Goal: Information Seeking & Learning: Learn about a topic

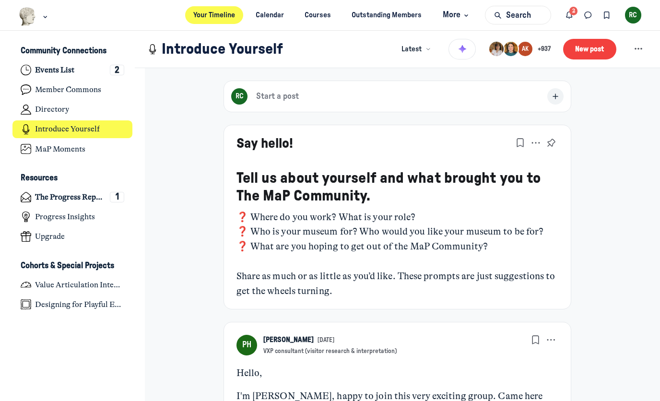
scroll to position [57, 0]
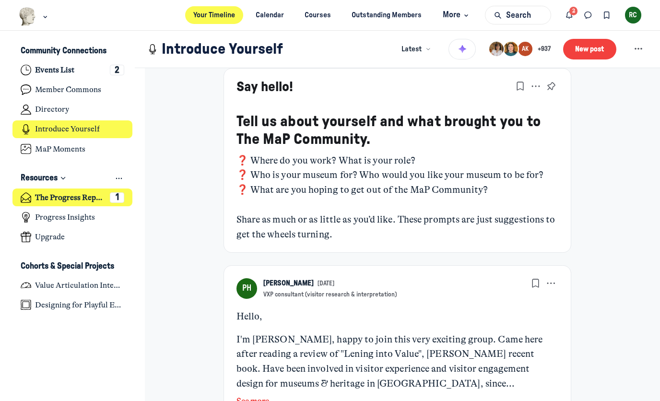
click at [83, 200] on h4 "The Progress Report" at bounding box center [70, 198] width 70 height 10
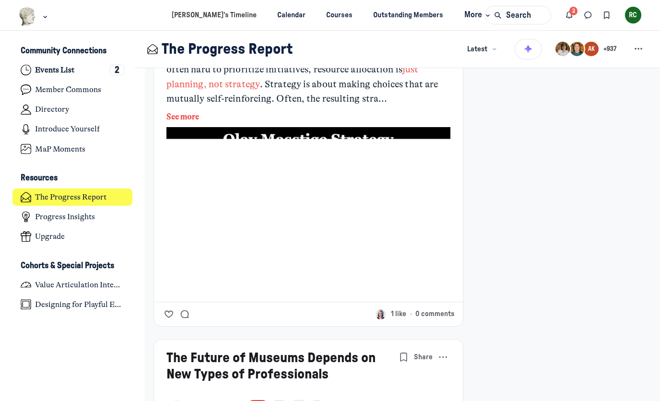
scroll to position [1053, 0]
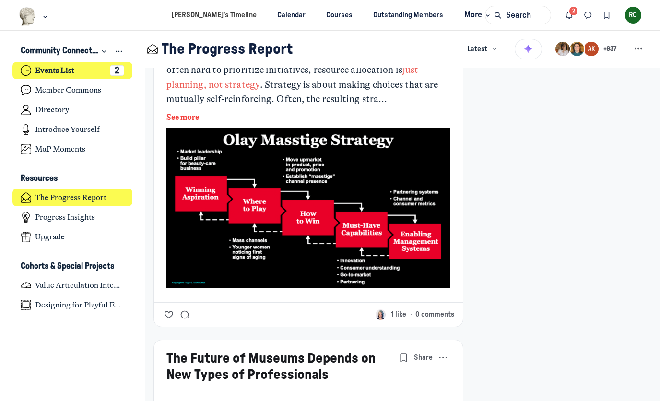
click at [66, 72] on h4 "Events List" at bounding box center [54, 71] width 39 height 10
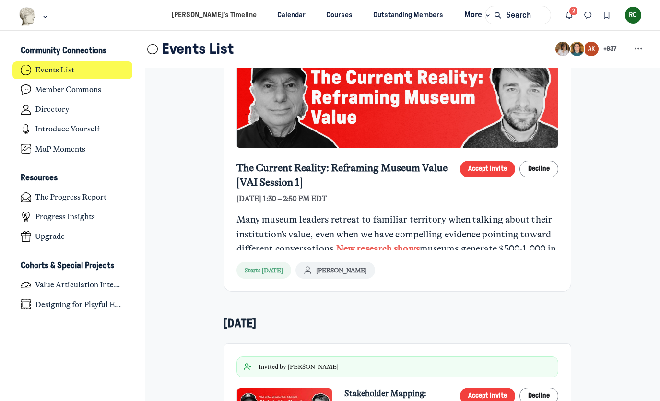
scroll to position [269, 0]
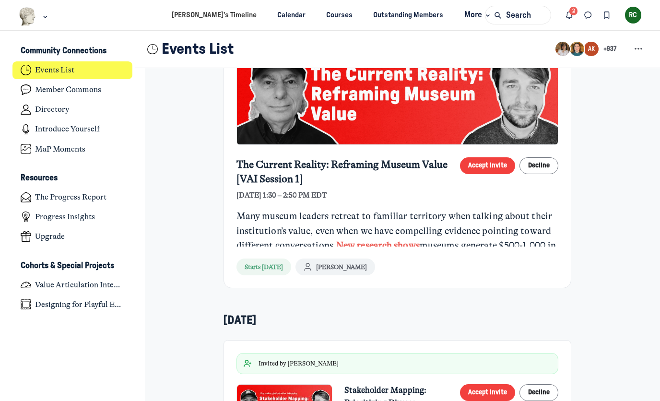
click at [292, 226] on div "Many museum leaders retreat to familiar territory when talking about their inst…" at bounding box center [397, 283] width 322 height 148
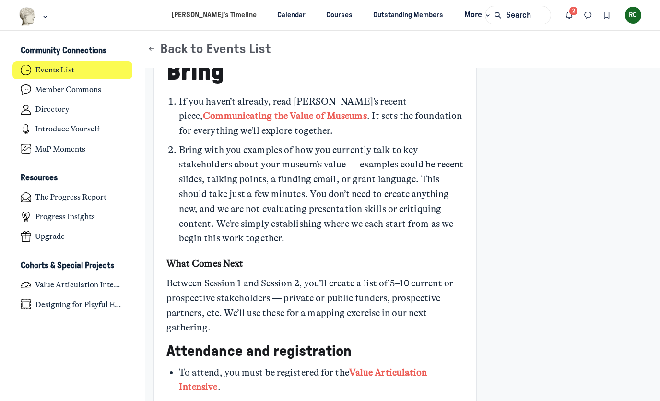
scroll to position [807, 0]
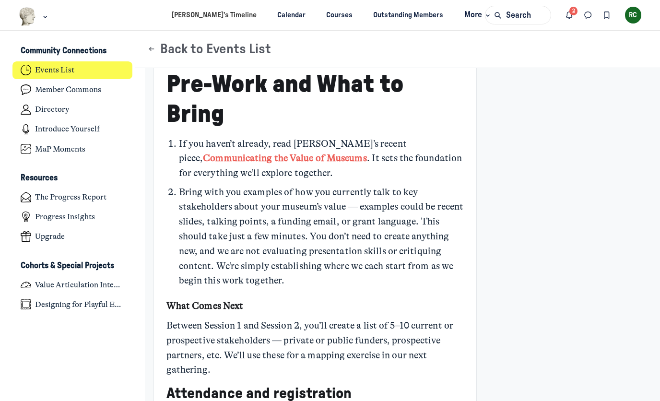
click at [366, 152] on link "Communicating the Value of Museums" at bounding box center [284, 157] width 163 height 11
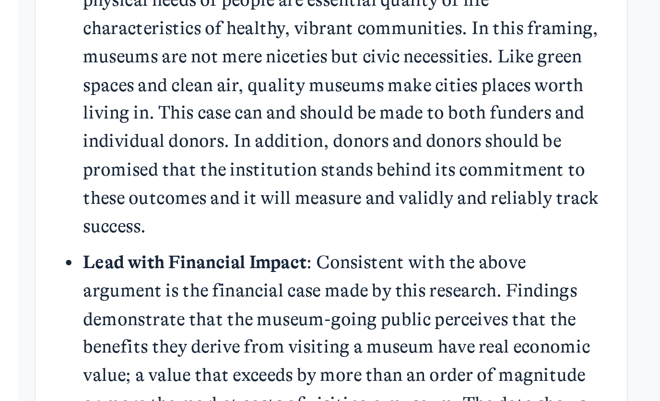
scroll to position [3526, 0]
